Goal: Transaction & Acquisition: Subscribe to service/newsletter

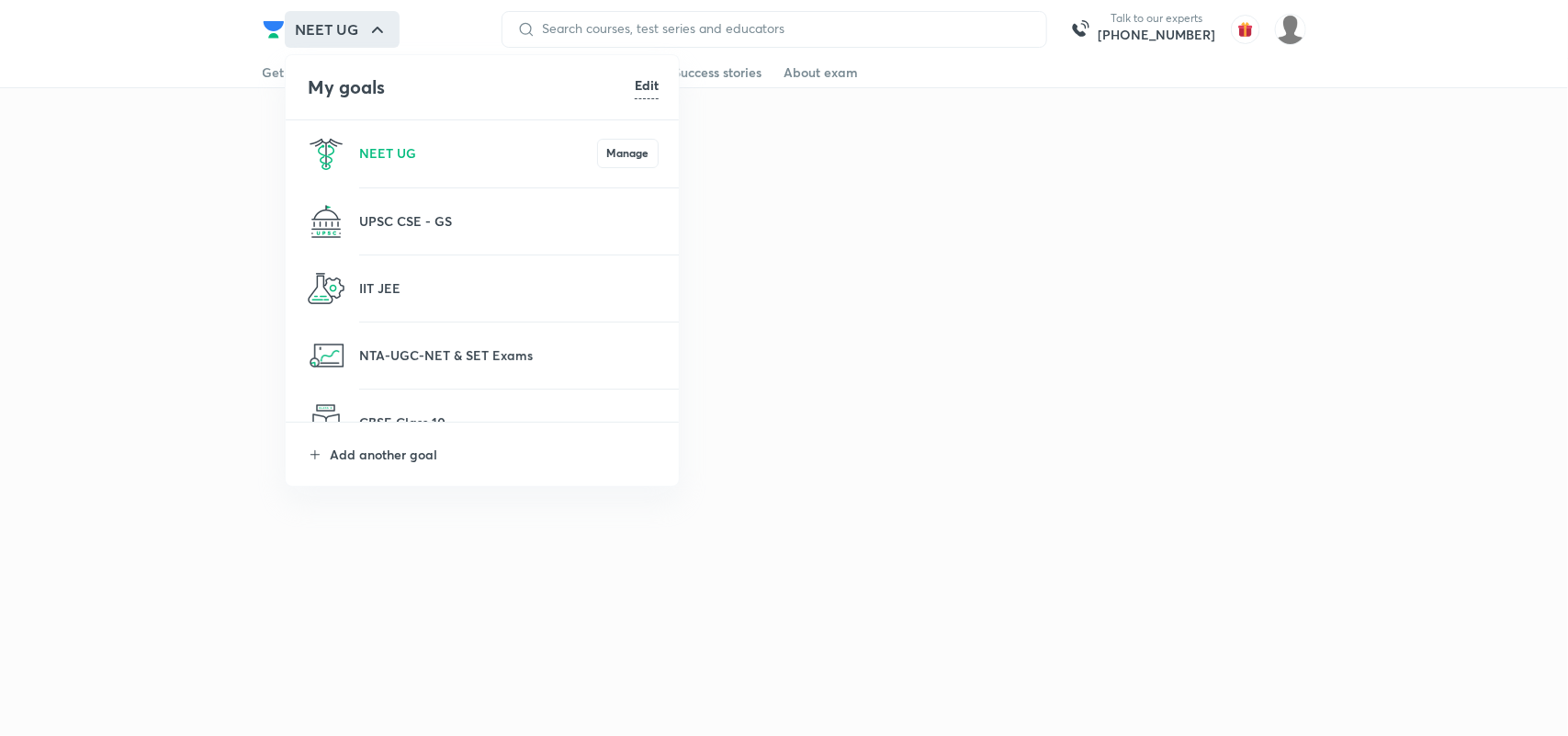
click at [359, 290] on p "IIT JEE" at bounding box center [509, 288] width 299 height 19
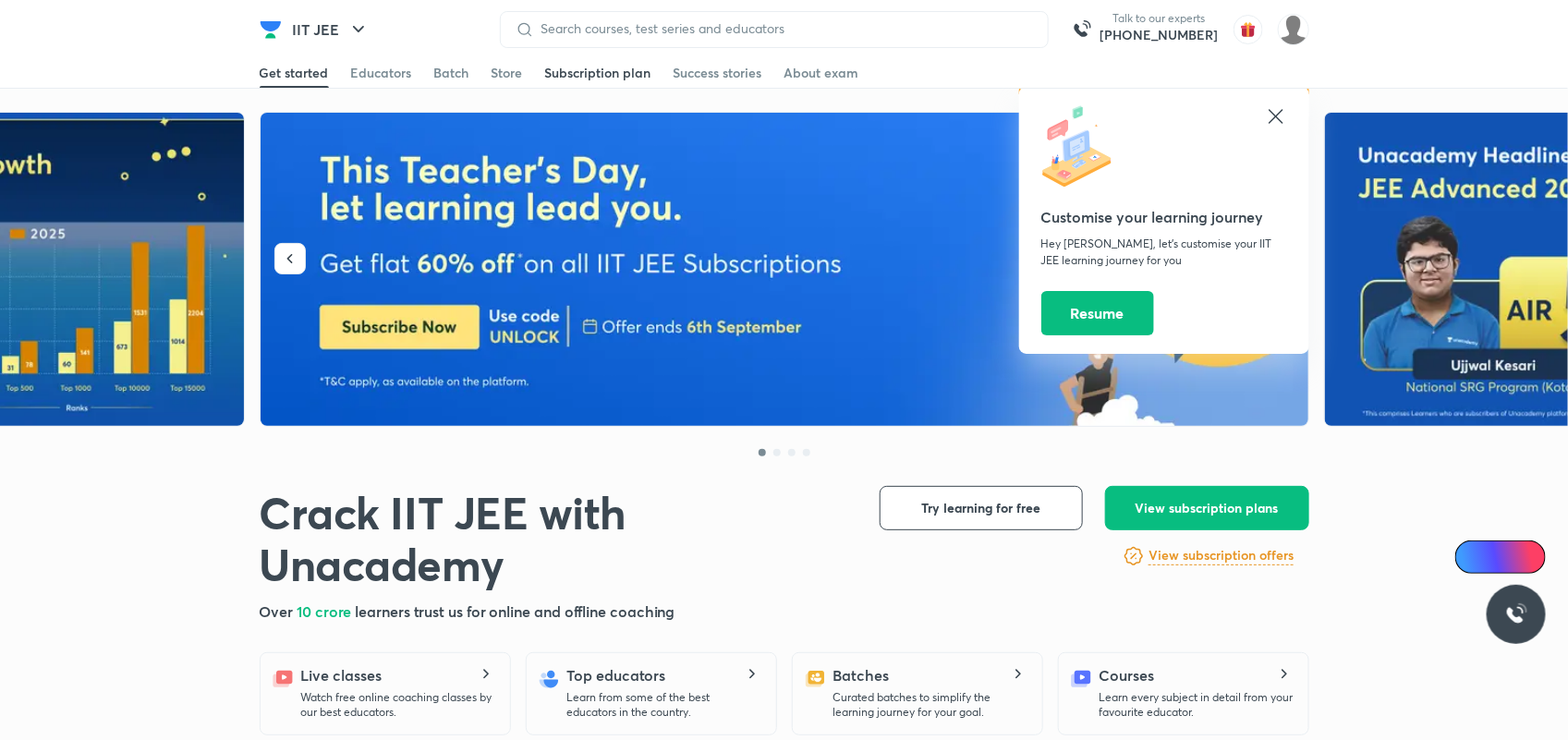
click at [635, 67] on div "Subscription plan" at bounding box center [598, 72] width 106 height 18
click at [1279, 111] on icon at bounding box center [1276, 116] width 22 height 22
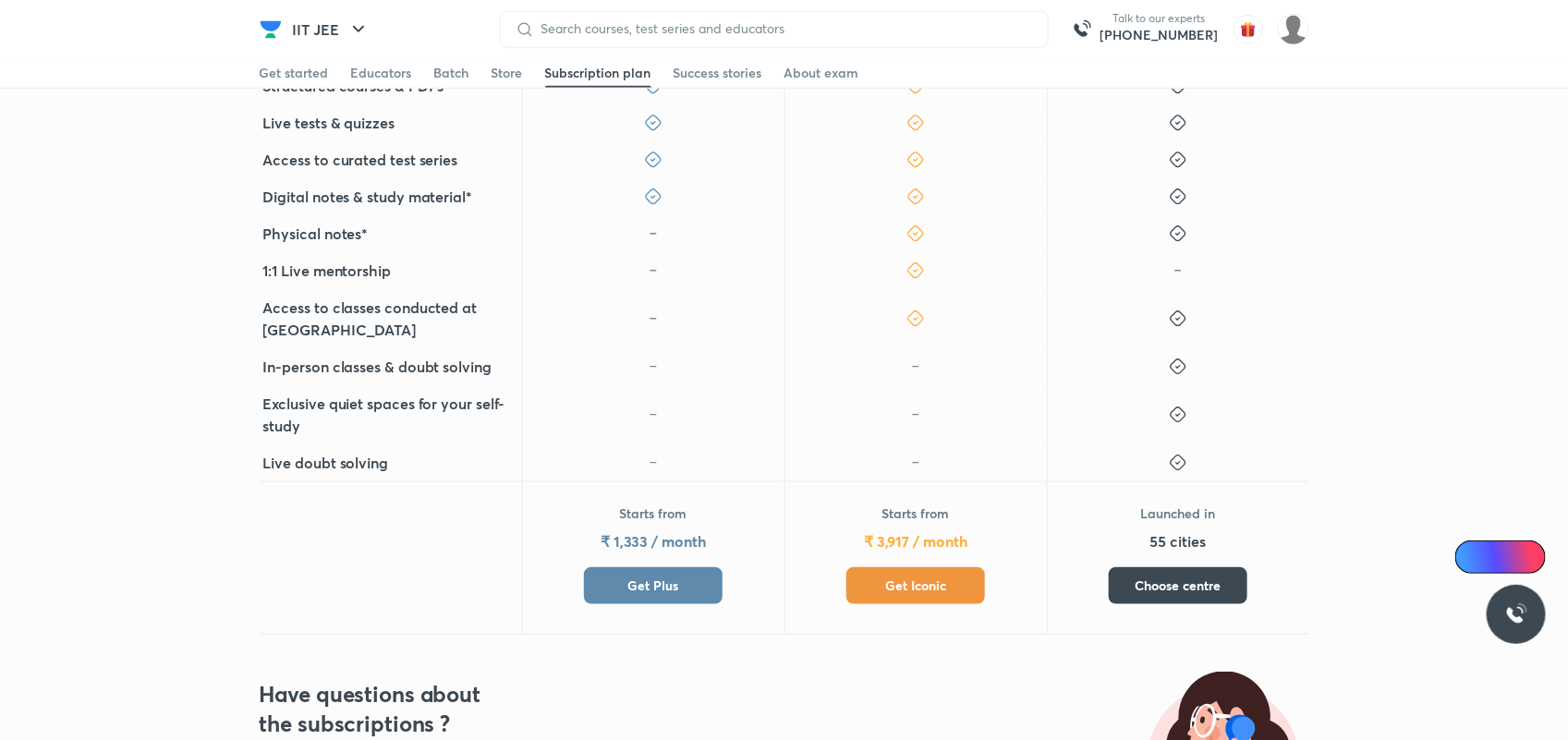
scroll to position [615, 0]
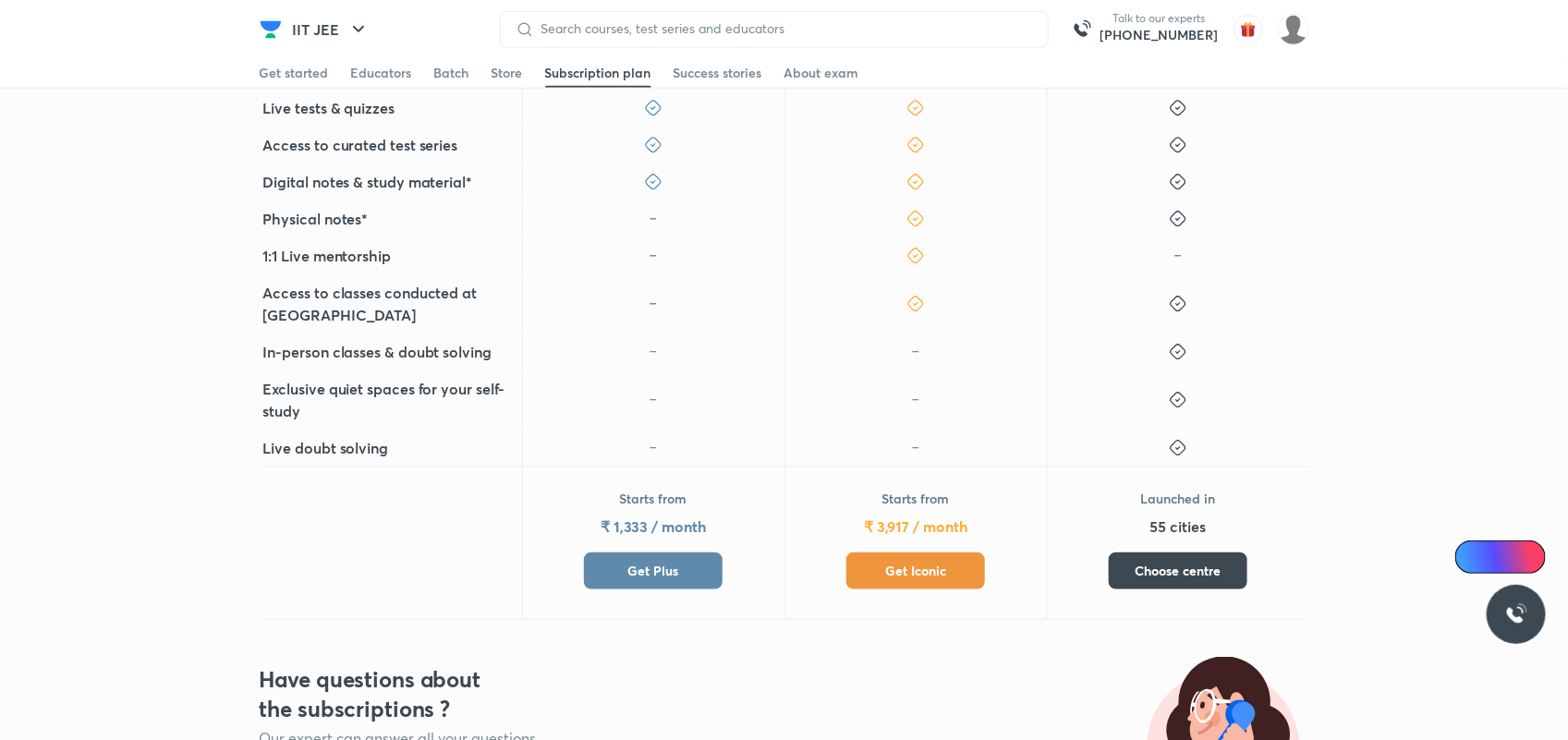
click at [630, 559] on button "Get Plus" at bounding box center [653, 570] width 139 height 37
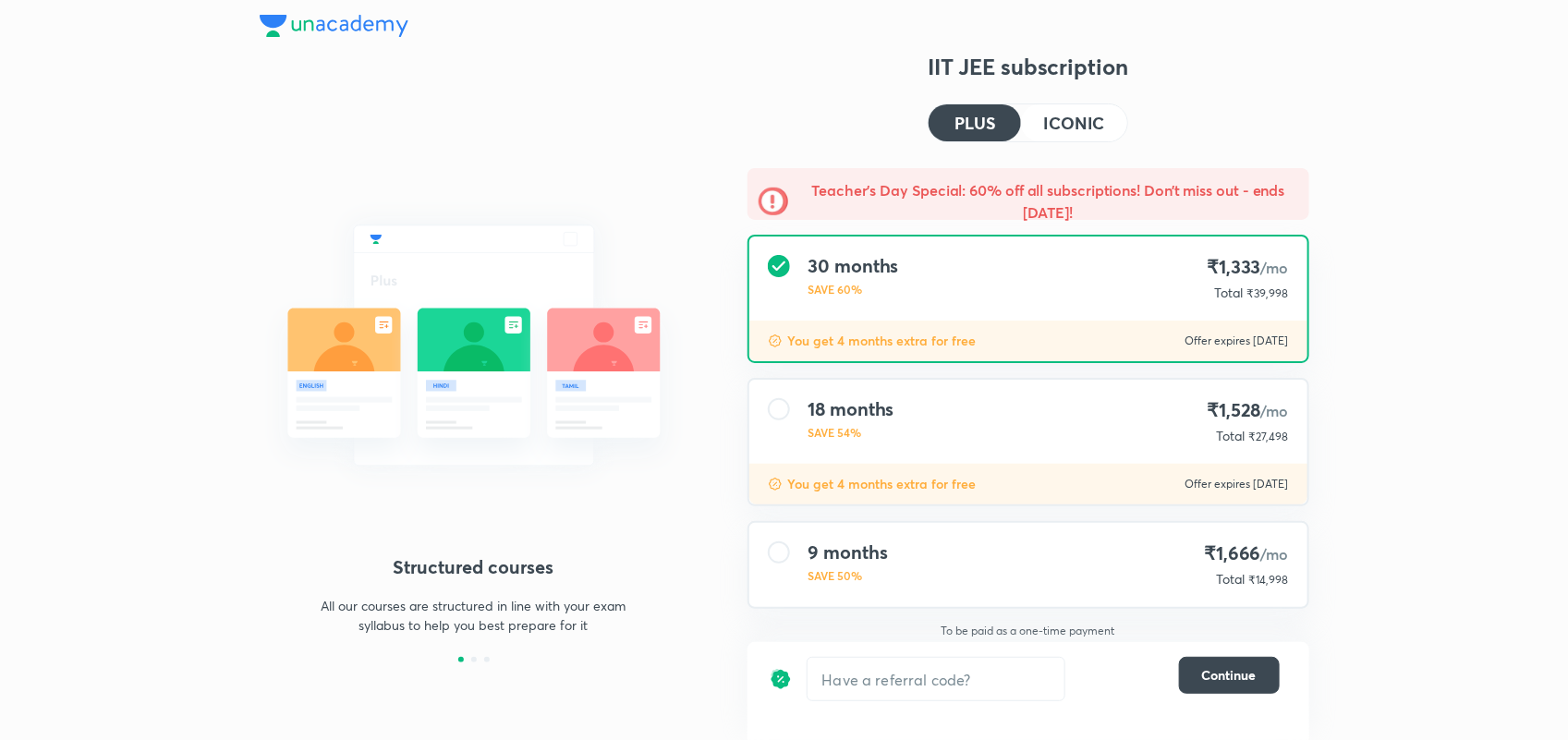
click at [811, 542] on h4 "9 months" at bounding box center [849, 551] width 80 height 22
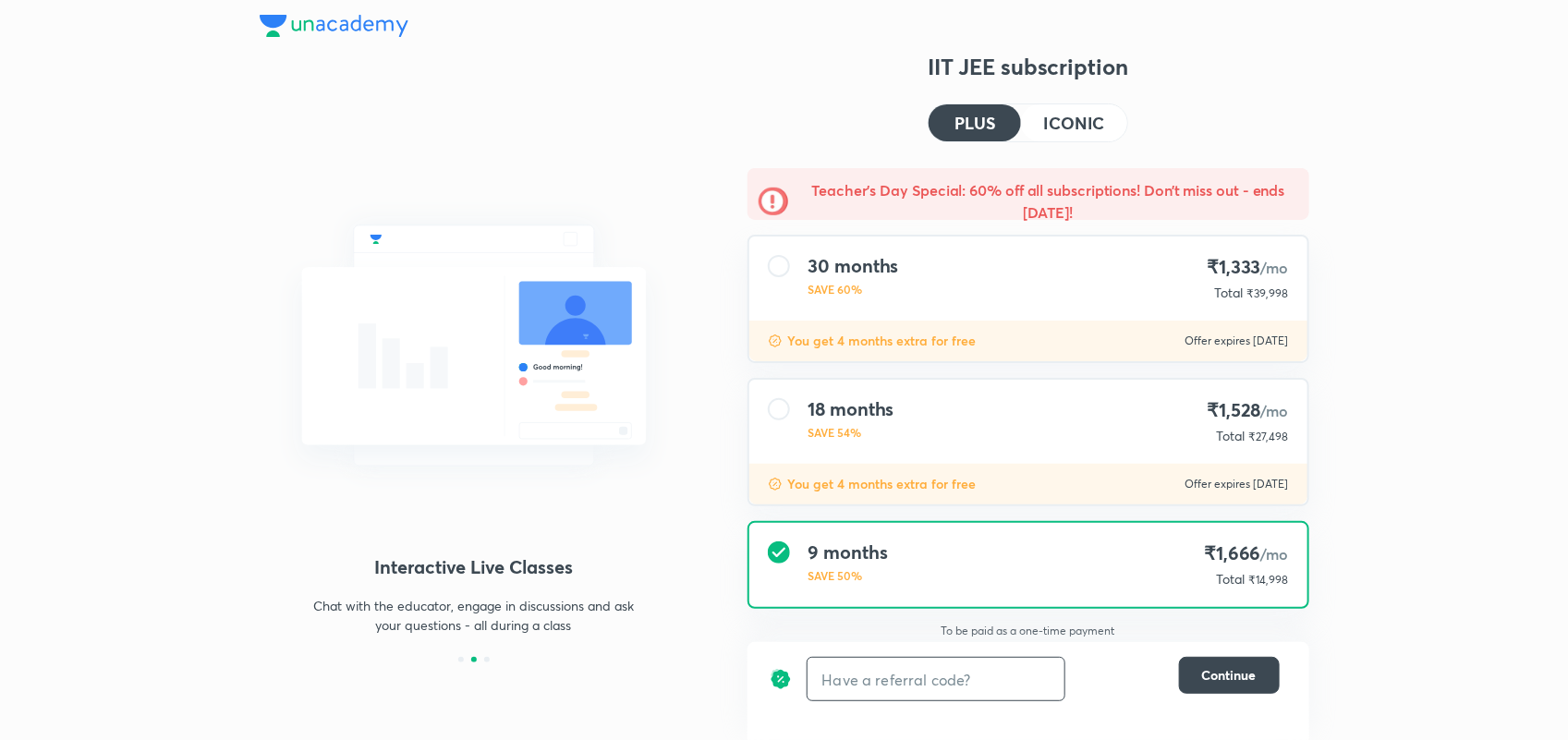
click at [860, 685] on input "text" at bounding box center [936, 679] width 257 height 44
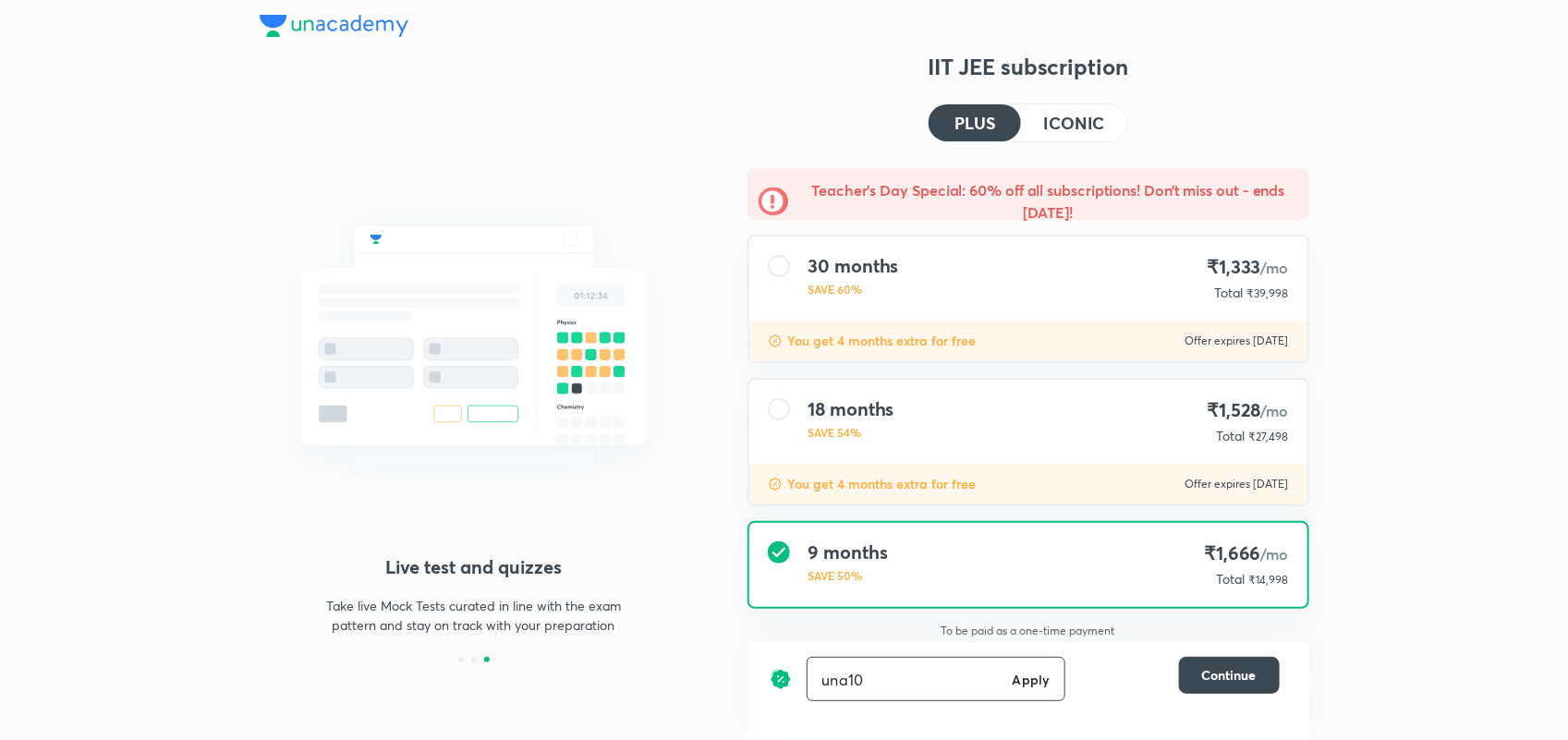
type input "una10"
click at [1022, 681] on h6 "Apply" at bounding box center [1031, 679] width 37 height 19
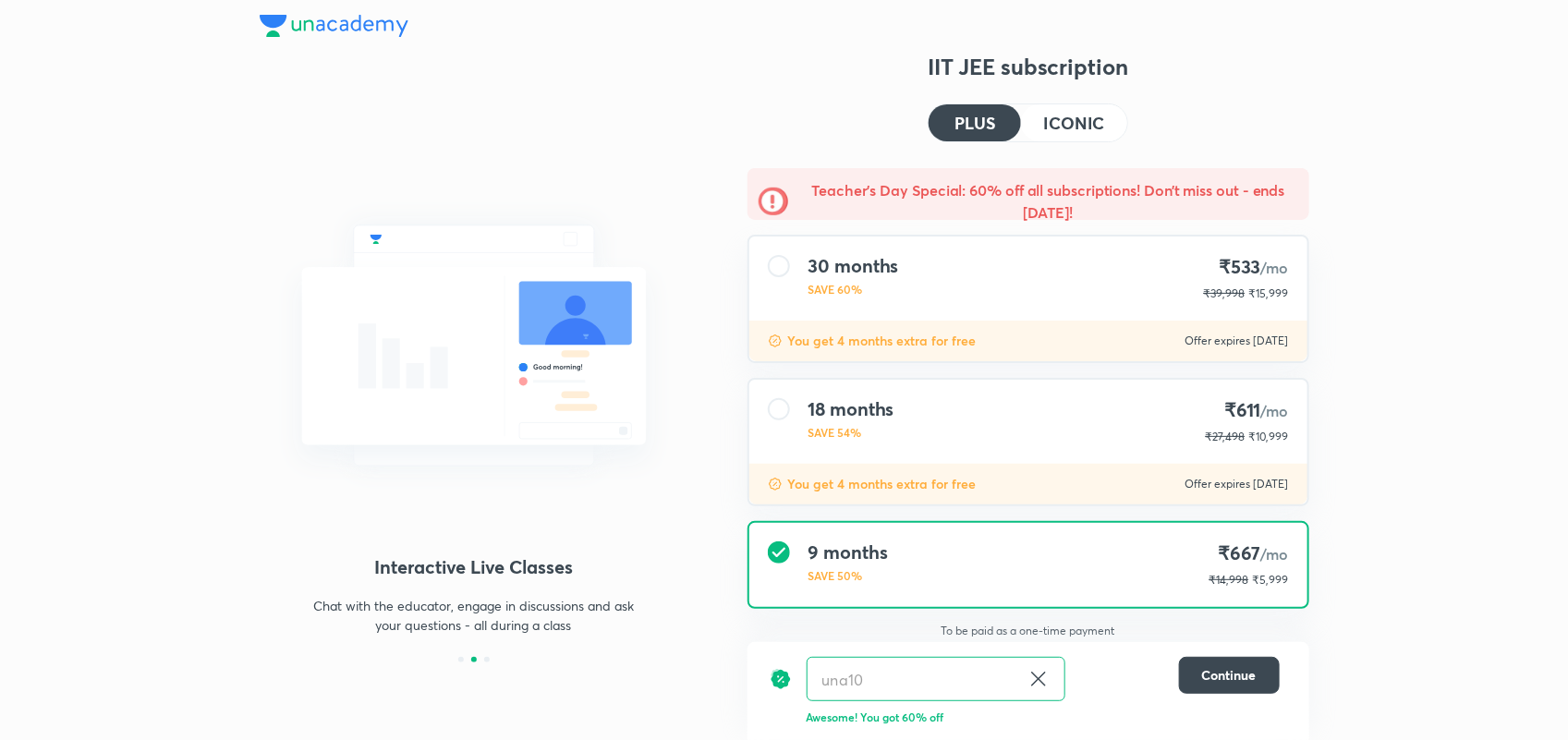
click at [1019, 624] on p "To be paid as a one-time payment" at bounding box center [1028, 631] width 591 height 15
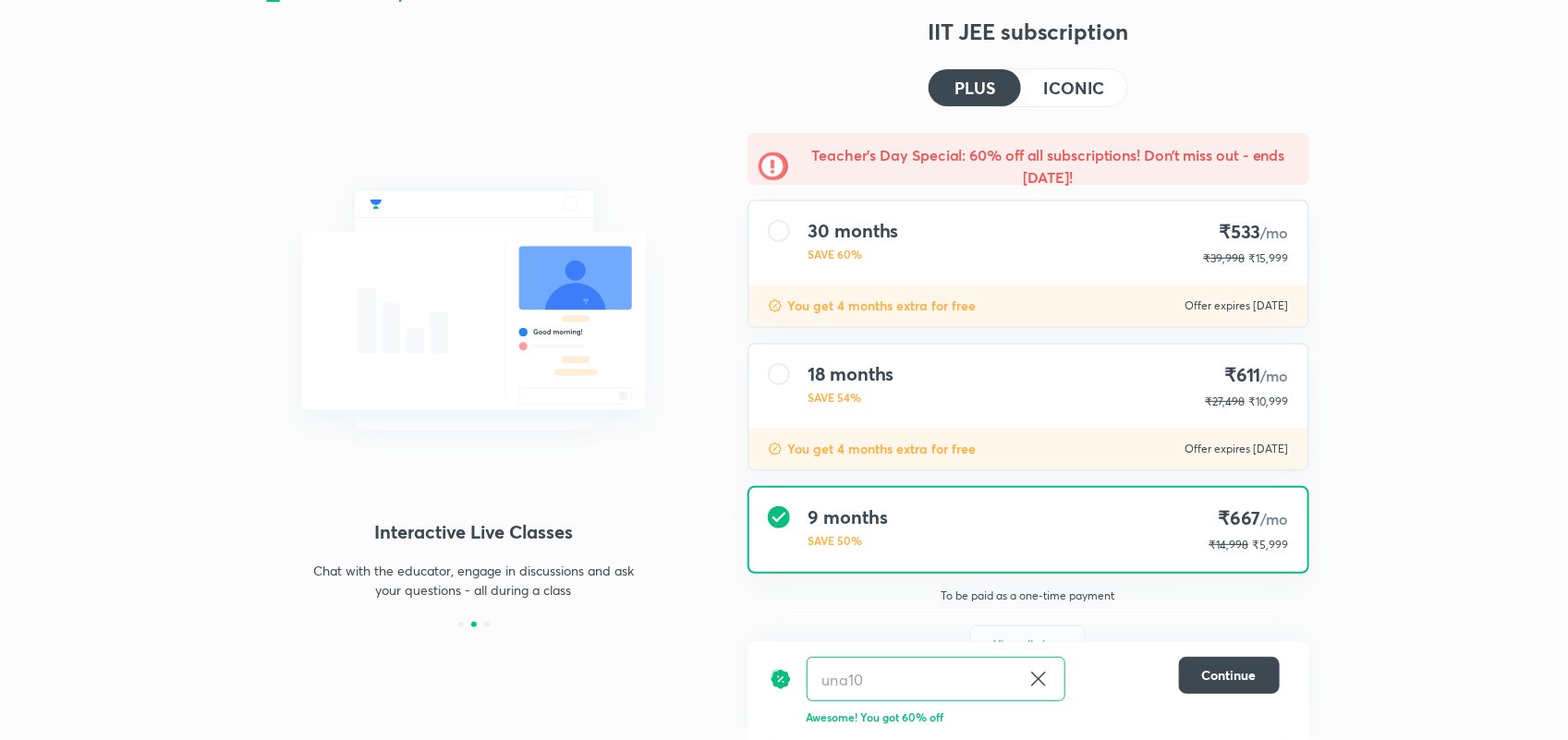
scroll to position [34, 0]
click at [1033, 642] on div "una10 ​ Continue Awesome! You got 60% off" at bounding box center [1028, 691] width 562 height 98
click at [1033, 639] on span "View all plans" at bounding box center [1027, 644] width 69 height 18
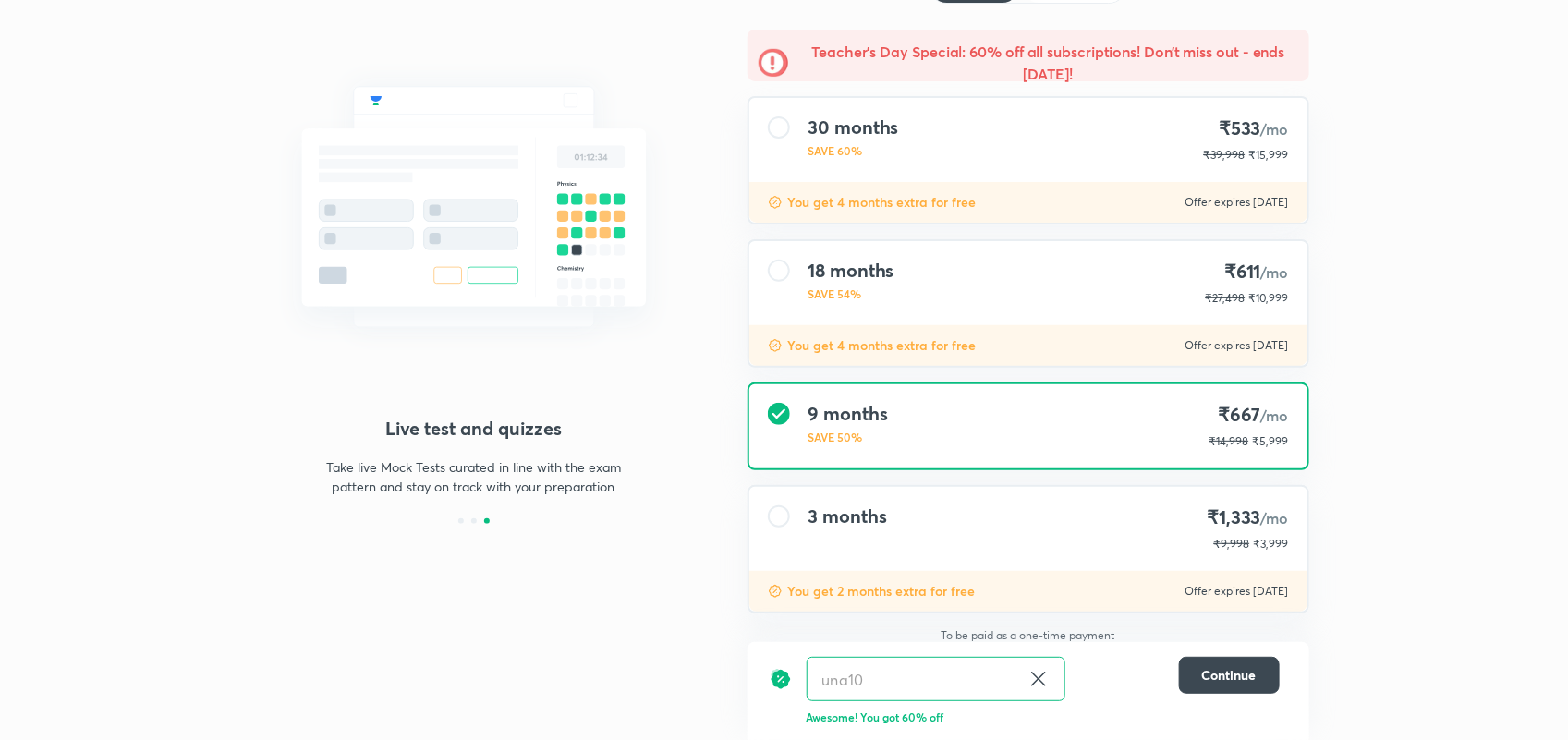
scroll to position [140, 0]
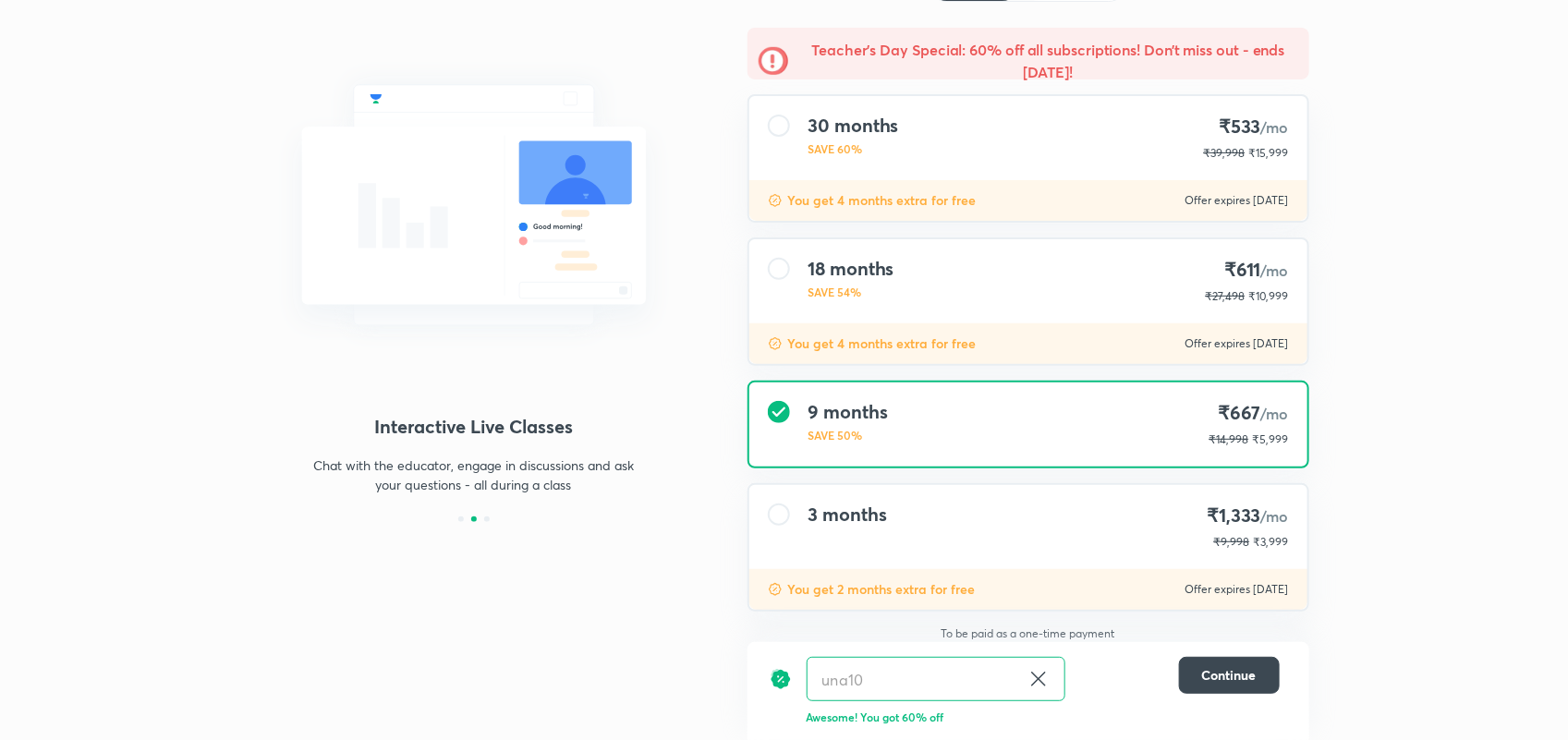
click at [924, 583] on p "You get 2 months extra for free" at bounding box center [882, 588] width 188 height 18
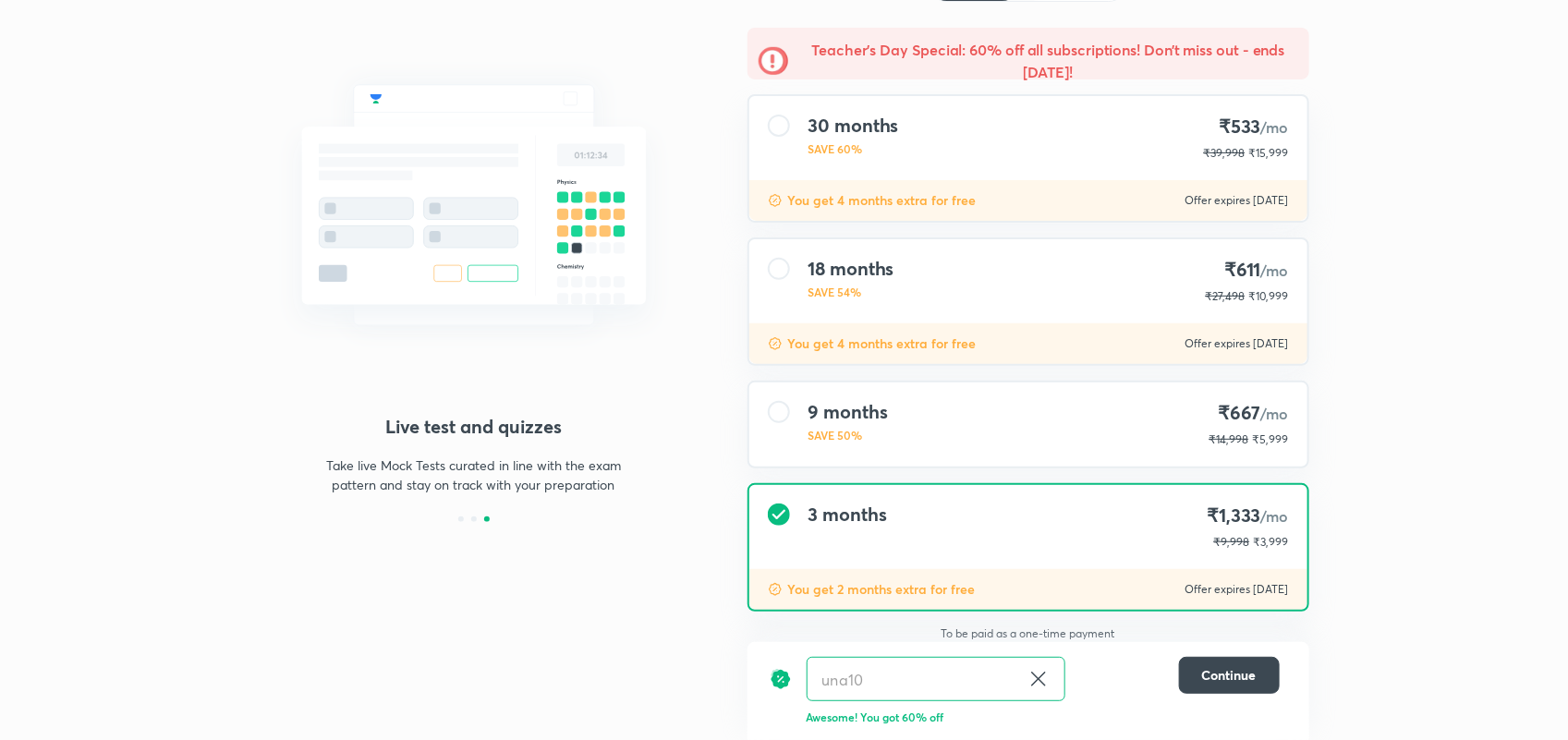
click at [950, 441] on div "9 months SAVE 50% ₹667 /mo ₹14,998 ₹5,999" at bounding box center [1028, 424] width 558 height 84
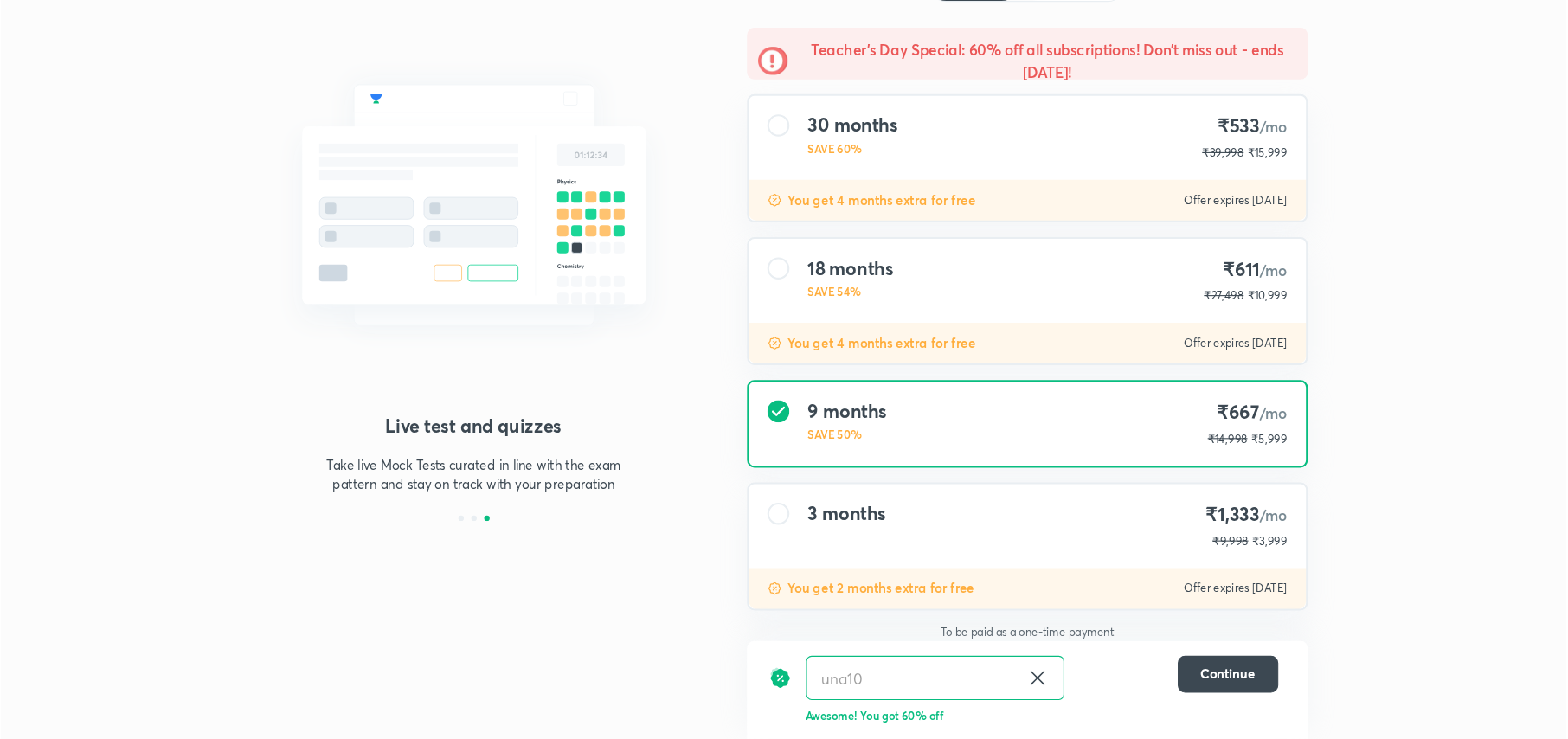
scroll to position [87, 0]
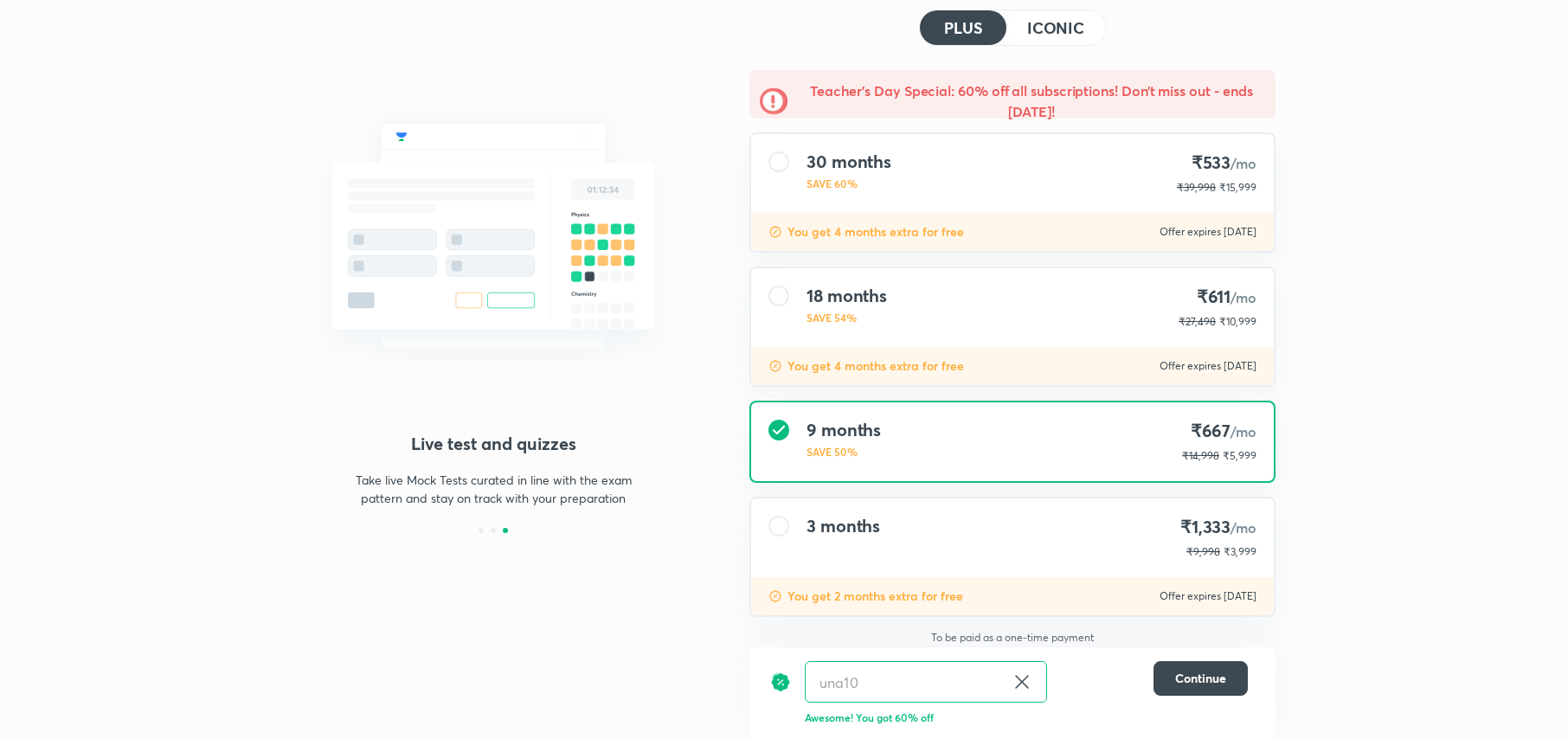
click at [1033, 38] on button "ICONIC" at bounding box center [1055, 28] width 99 height 35
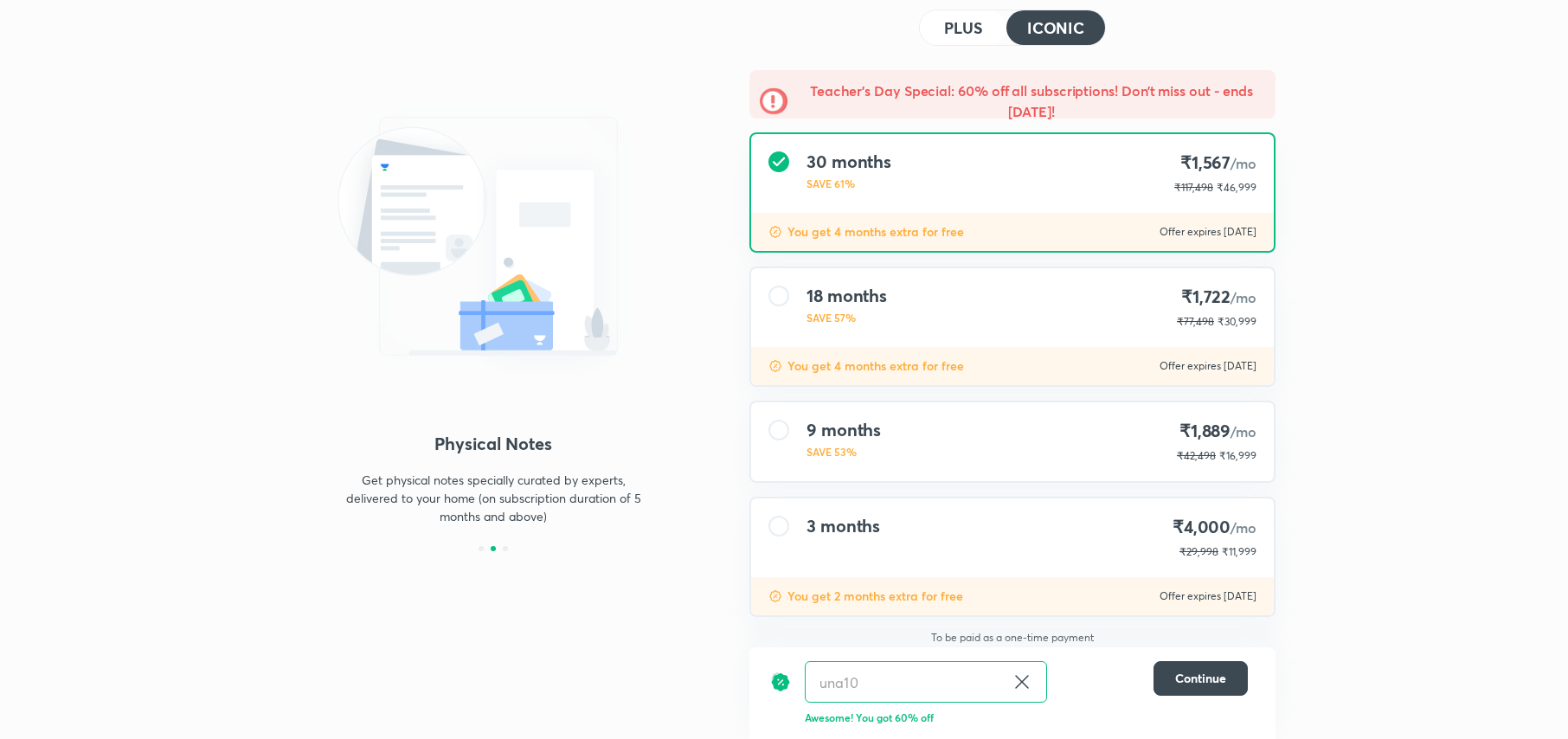
click at [846, 421] on h4 "9 months" at bounding box center [844, 430] width 75 height 20
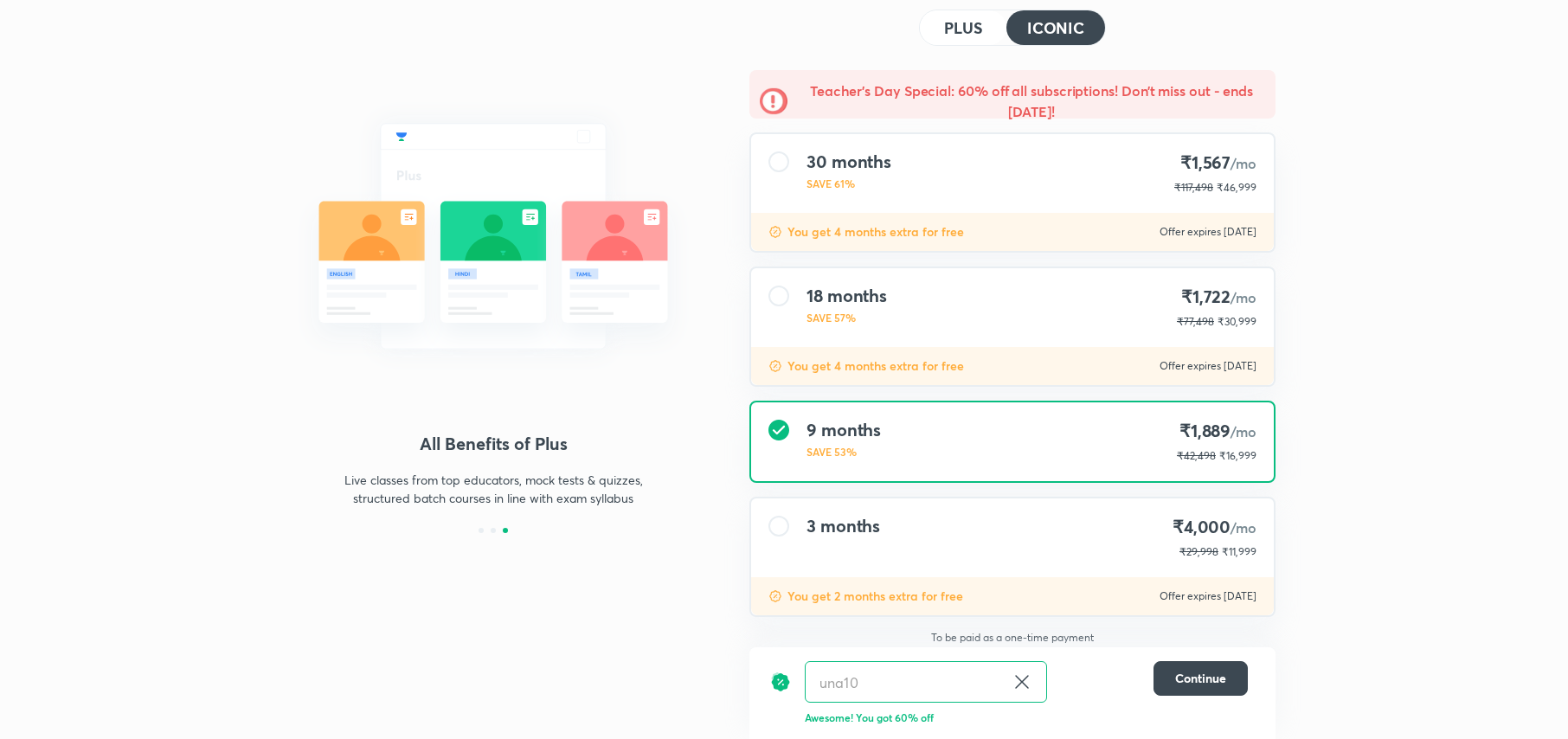
click at [1029, 519] on div "3 months ₹4,000 /mo ₹29,998 ₹11,999" at bounding box center [1012, 538] width 523 height 79
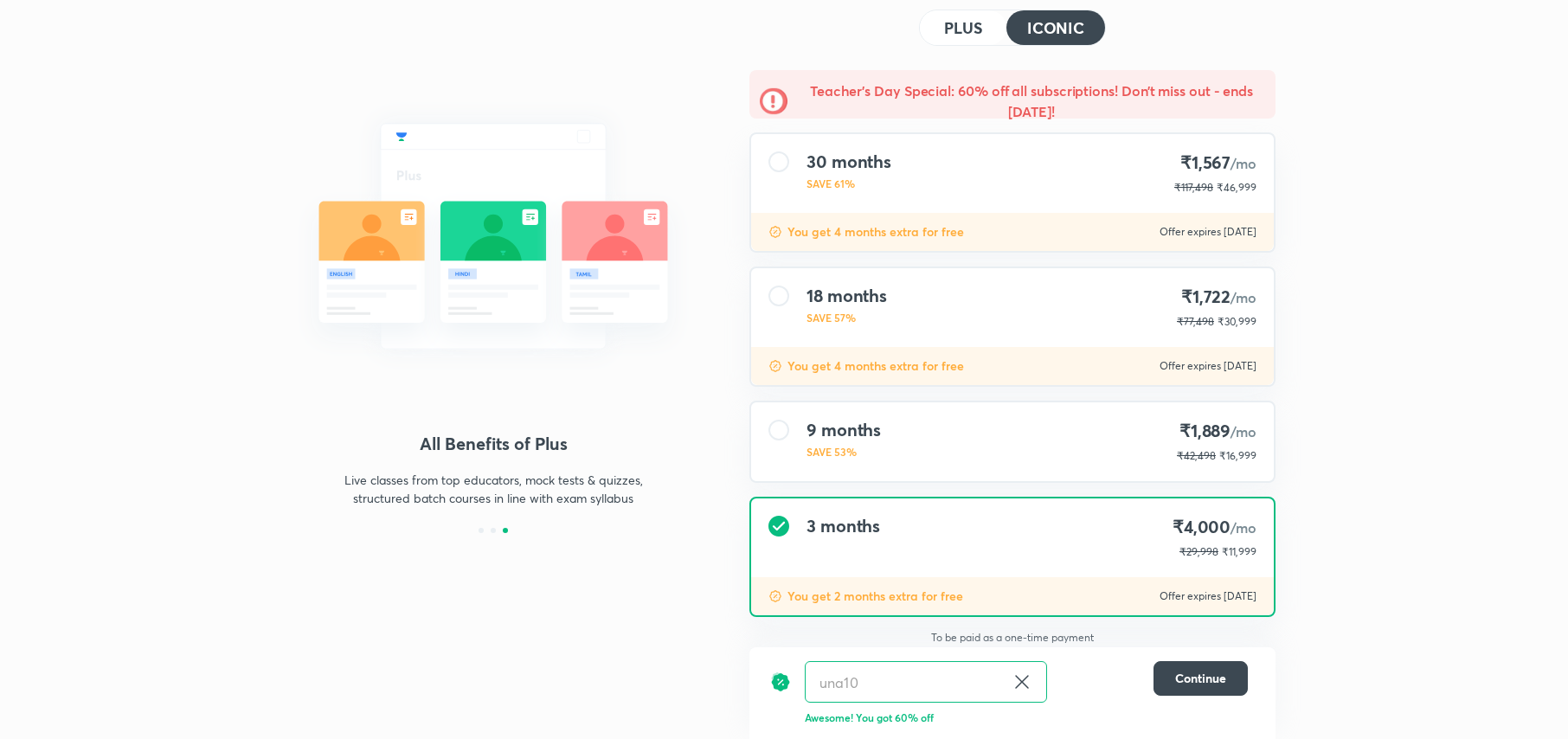
click at [959, 36] on button "PLUS" at bounding box center [963, 28] width 86 height 35
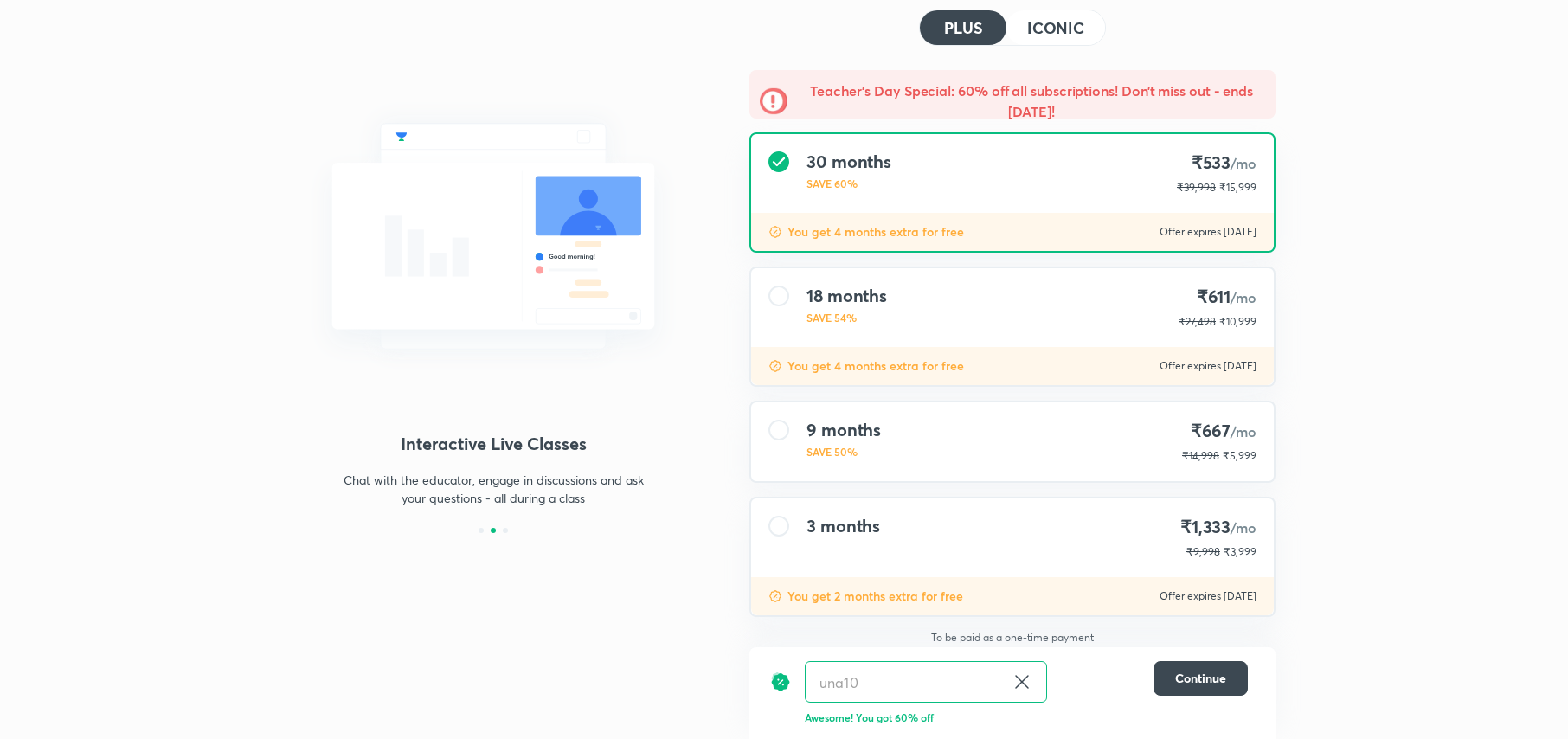
click at [1039, 20] on h4 "ICONIC" at bounding box center [1055, 28] width 57 height 16
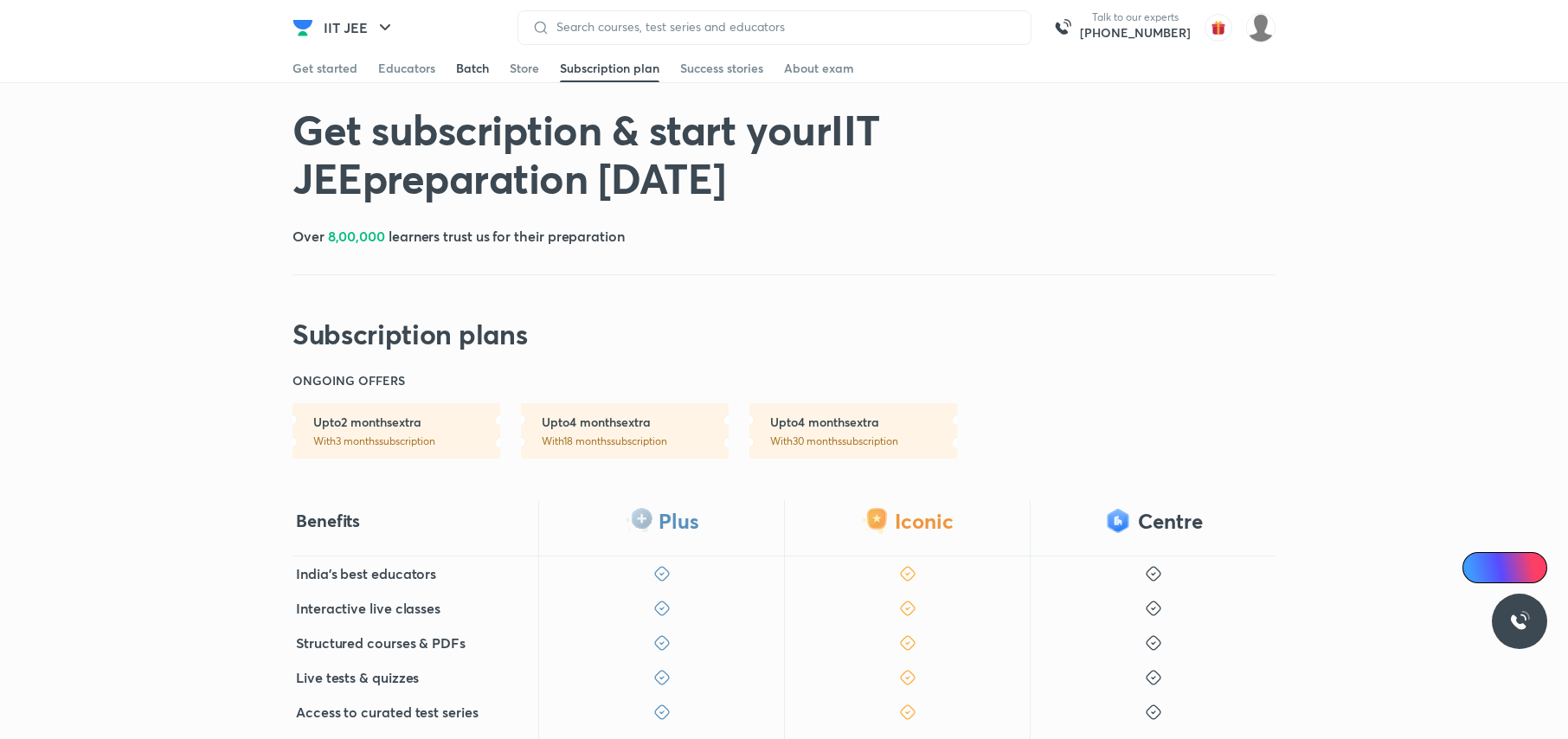
click at [474, 74] on div "Batch" at bounding box center [472, 68] width 33 height 17
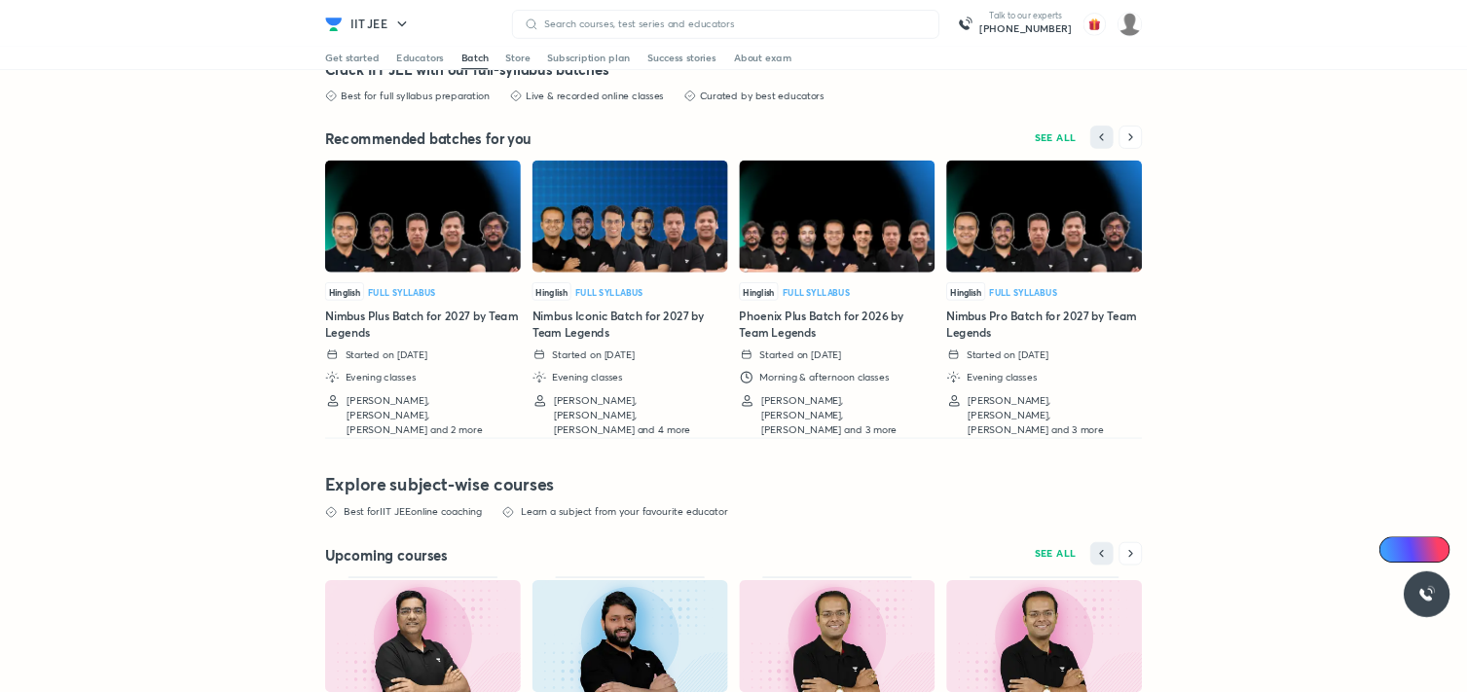
scroll to position [4767, 0]
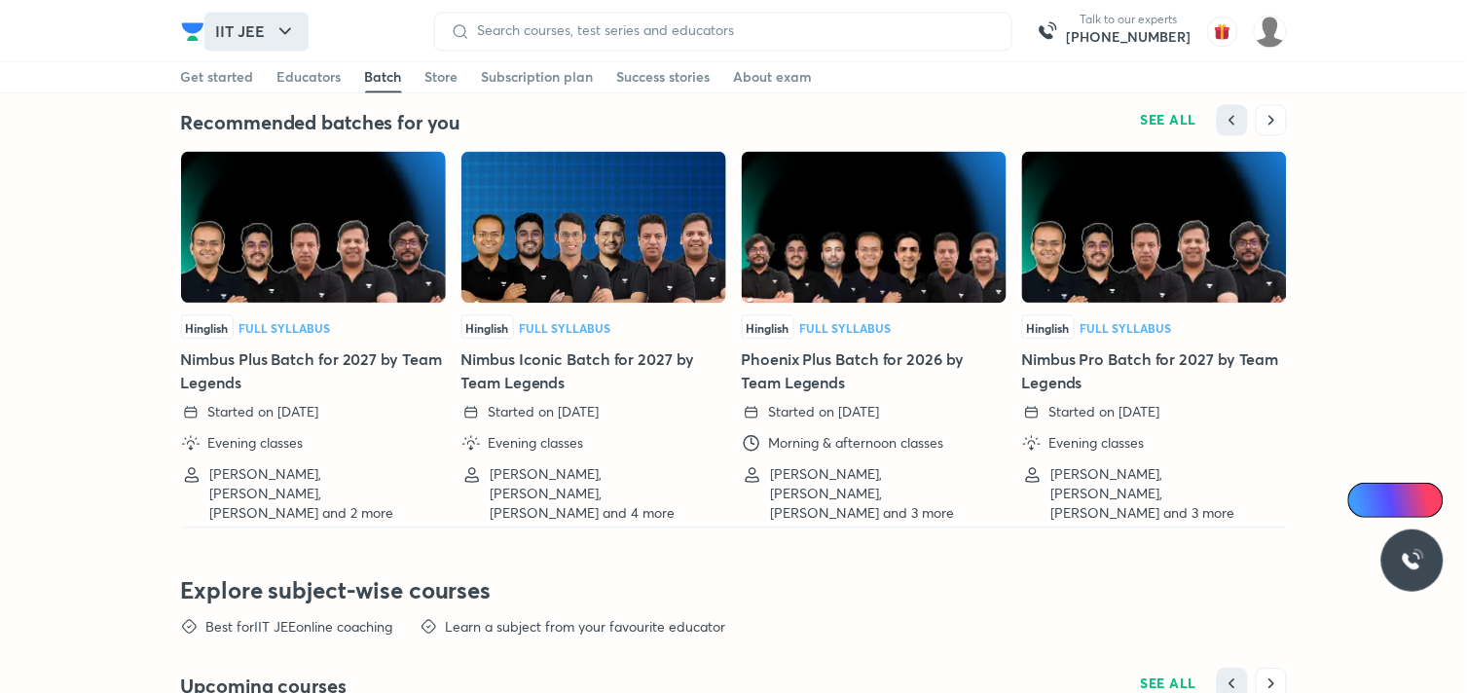
click at [238, 23] on button "IIT JEE" at bounding box center [256, 31] width 104 height 39
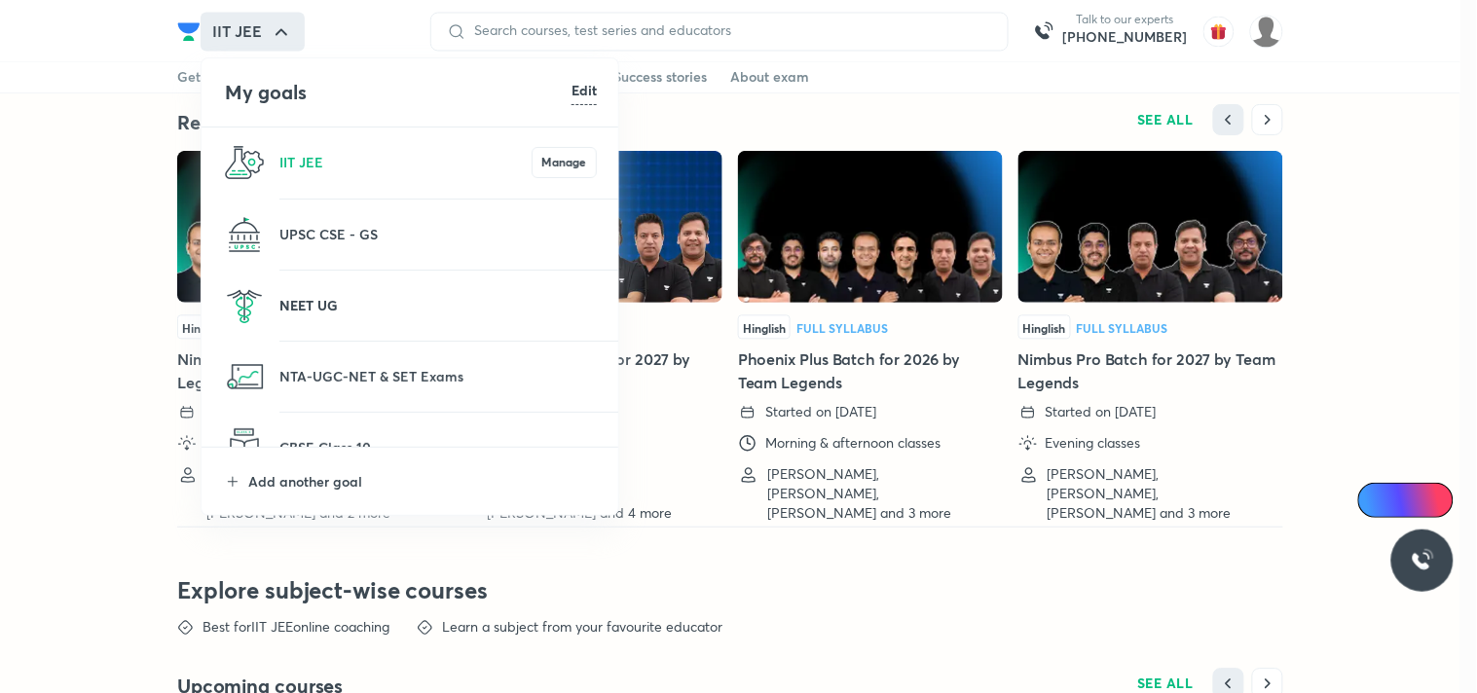
click at [306, 310] on p "NEET UG" at bounding box center [437, 305] width 317 height 20
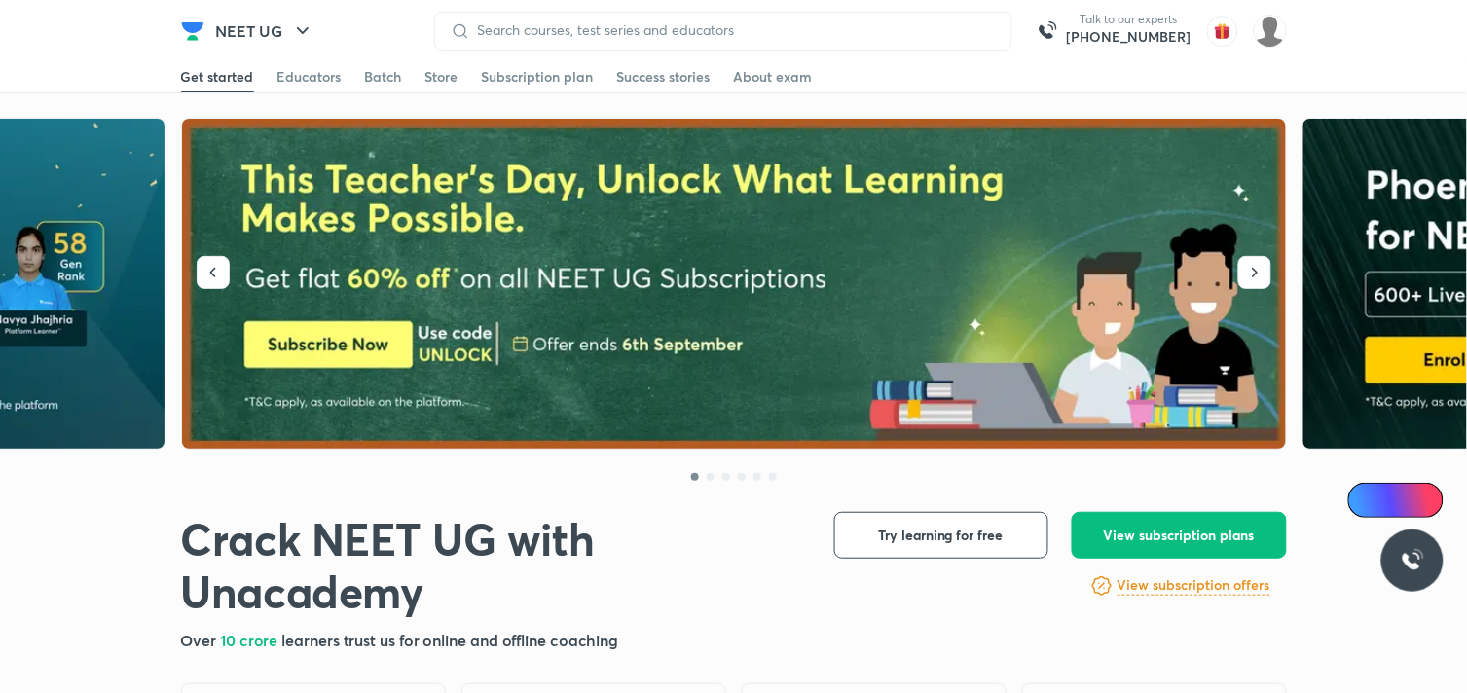
click at [111, 46] on header "NEET UG Talk to our experts [PHONE_NUMBER] Get started Educators Batch Store Su…" at bounding box center [733, 31] width 1467 height 62
click at [376, 81] on div "Batch" at bounding box center [383, 76] width 37 height 19
click at [377, 81] on div "Batch" at bounding box center [383, 76] width 37 height 19
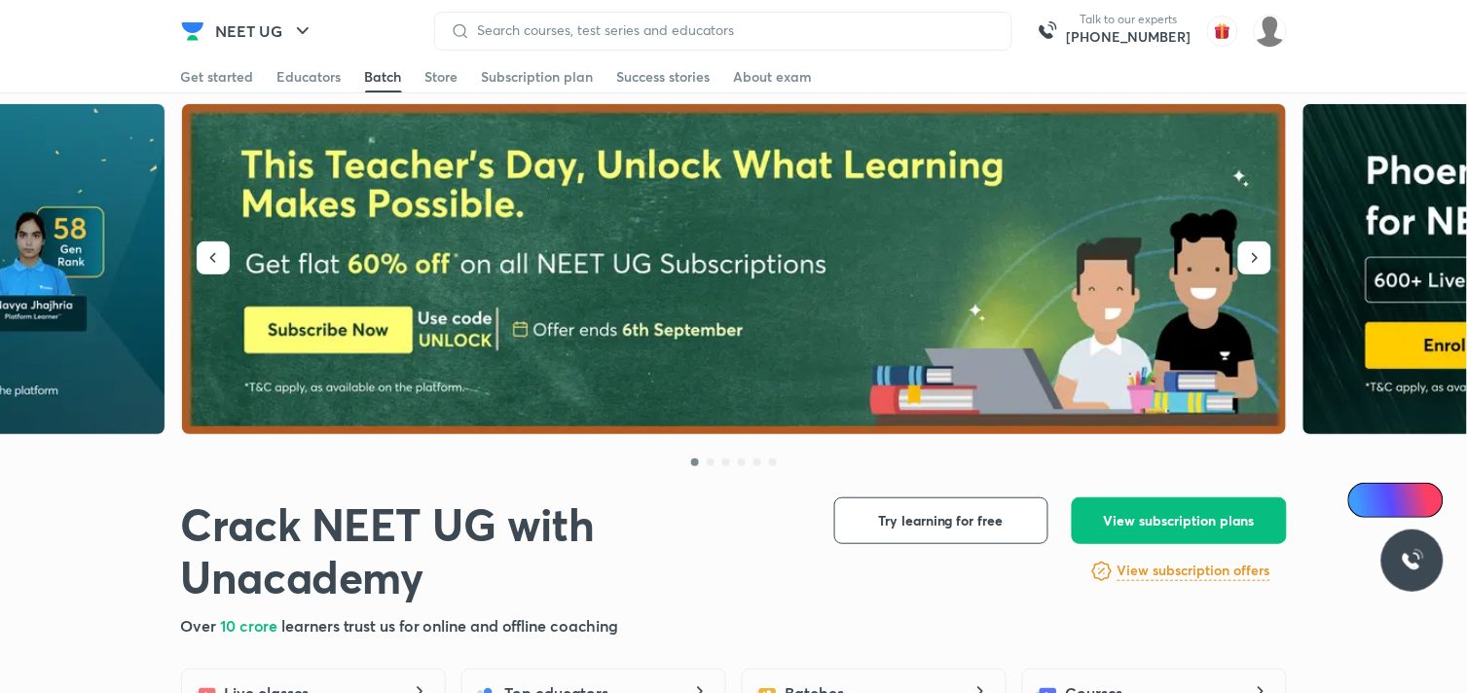
scroll to position [46, 0]
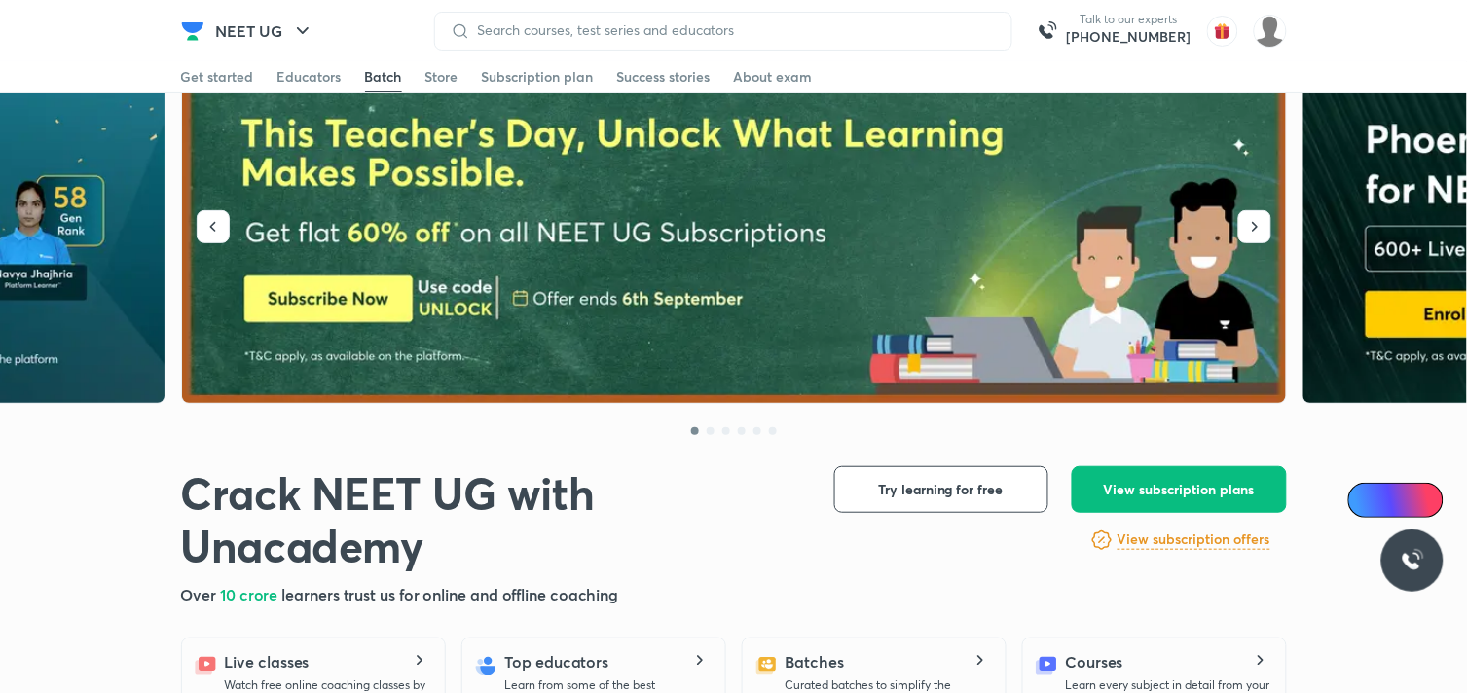
click at [374, 74] on div "Batch" at bounding box center [383, 76] width 37 height 19
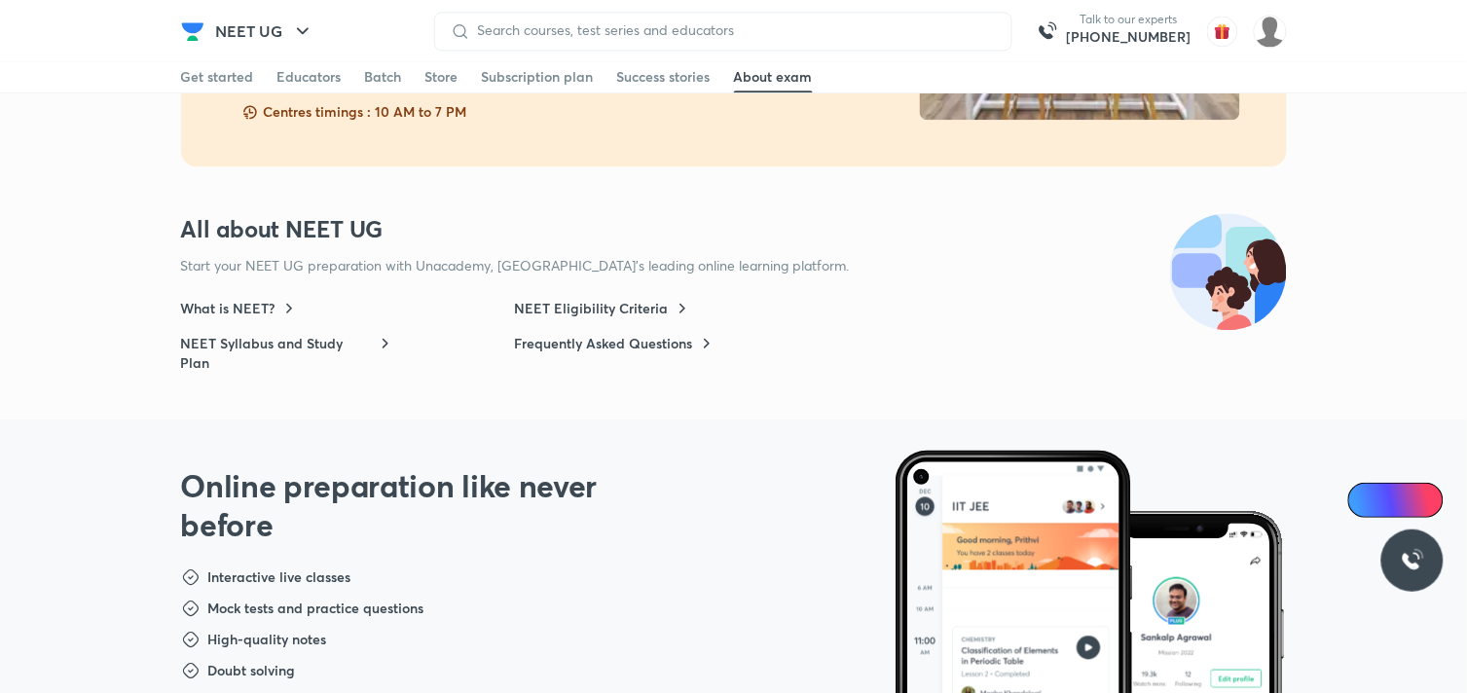
scroll to position [0, 0]
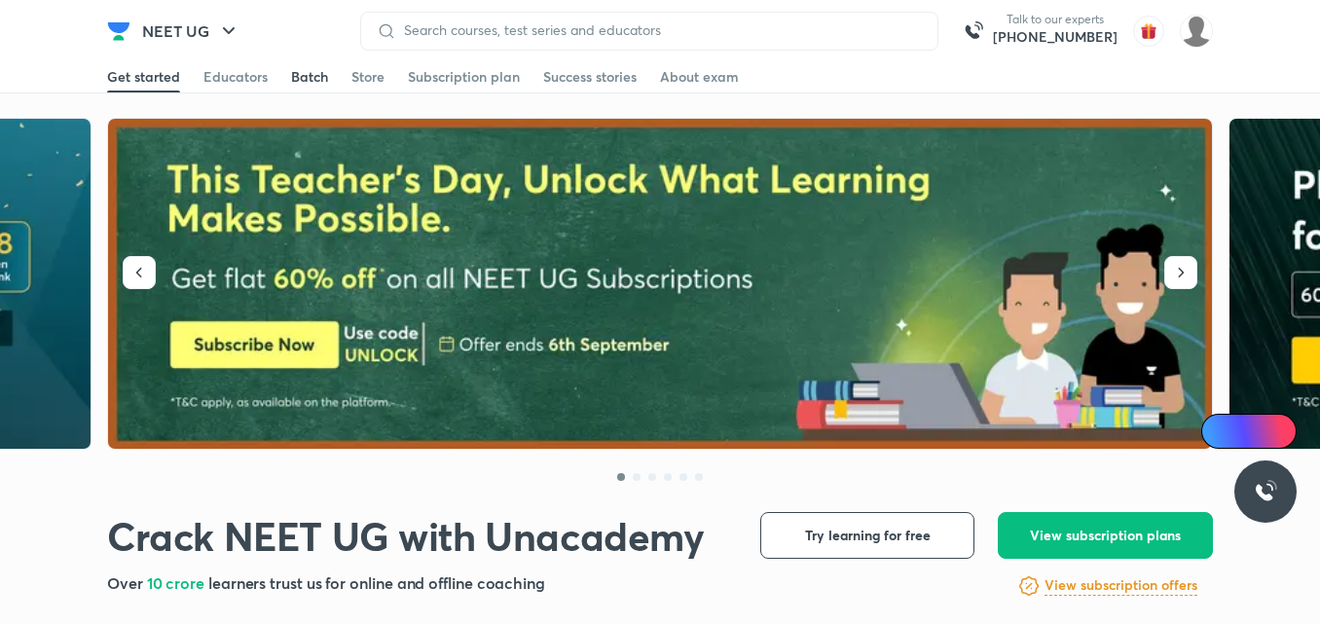
click at [294, 79] on div "Batch" at bounding box center [309, 76] width 37 height 19
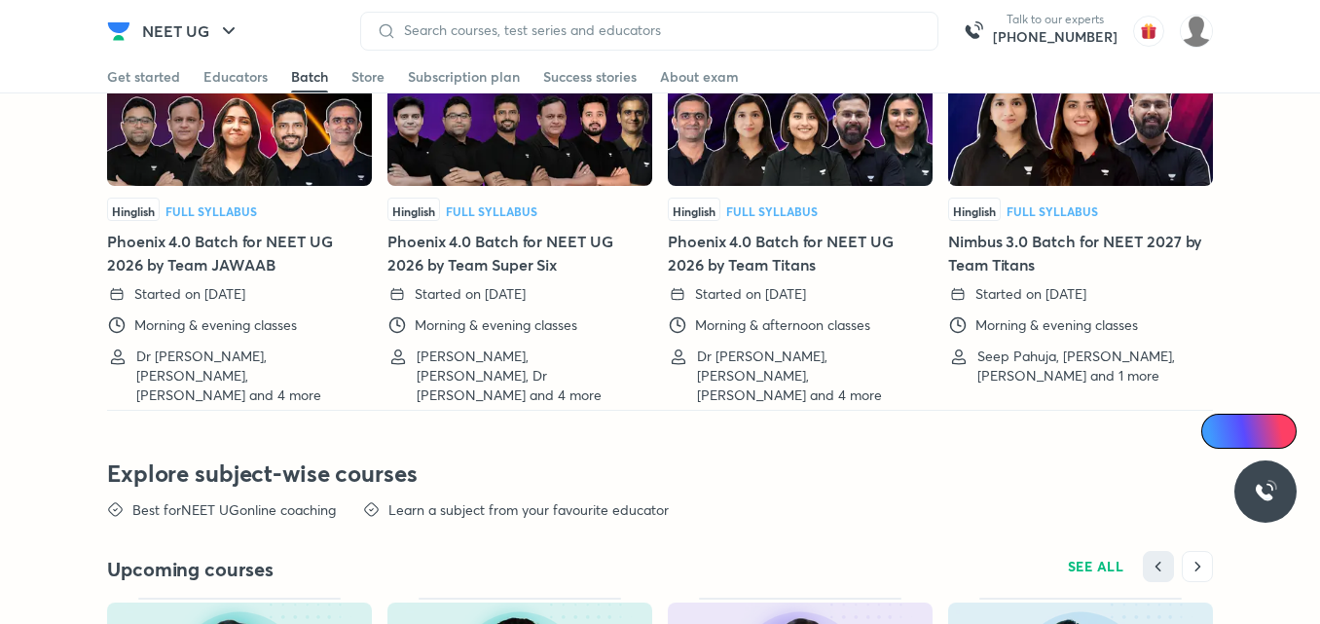
scroll to position [4852, 0]
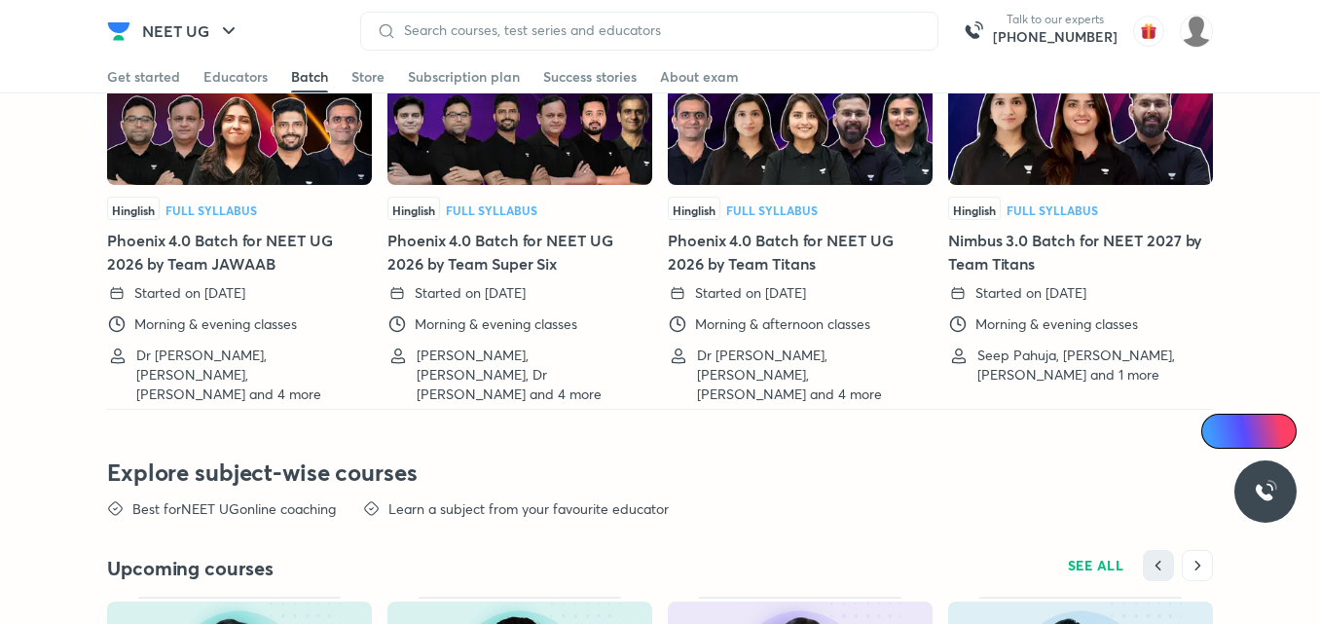
click at [304, 72] on div "Batch" at bounding box center [309, 76] width 37 height 19
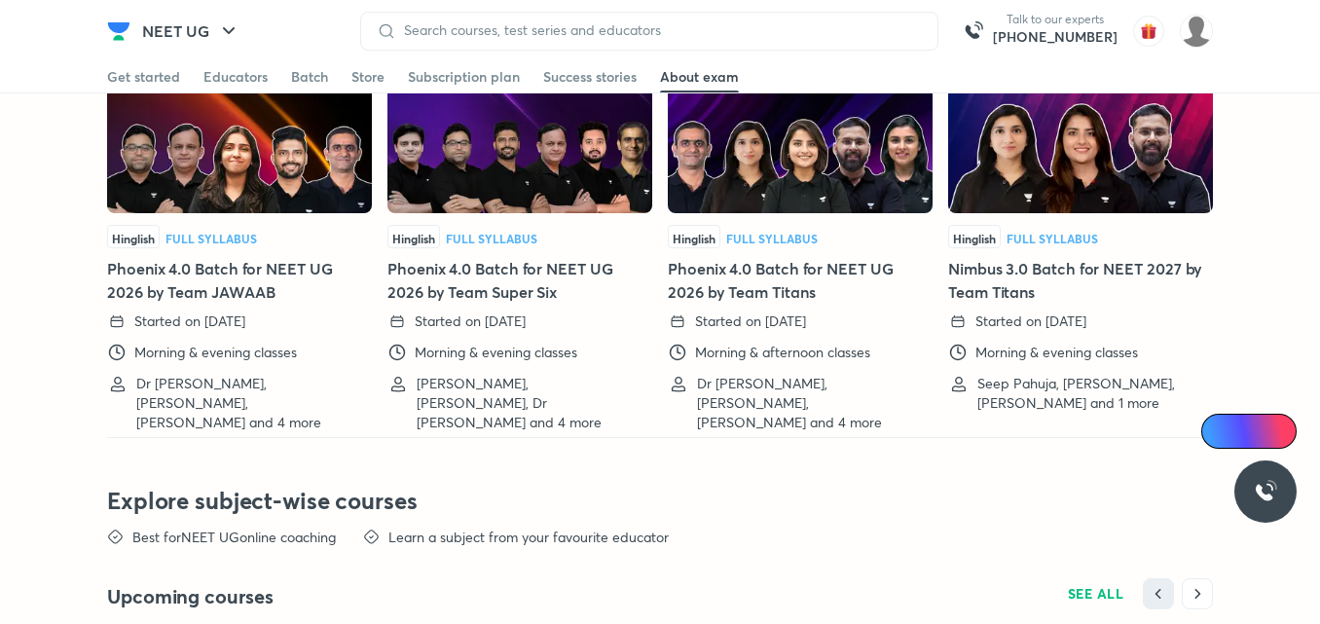
scroll to position [4831, 0]
